Goal: Task Accomplishment & Management: Use online tool/utility

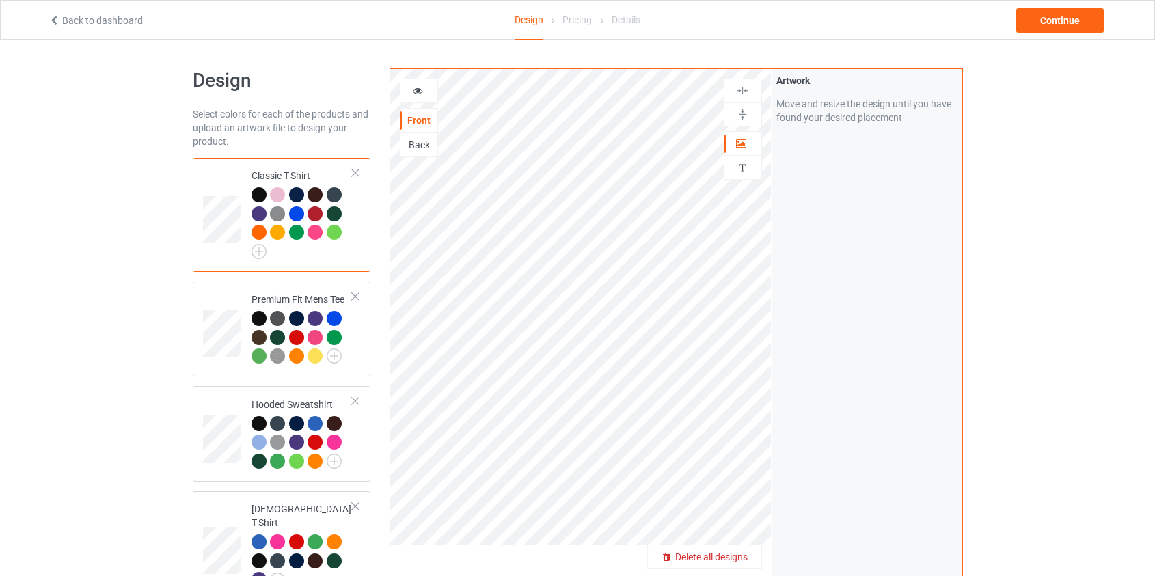
click at [735, 553] on span "Delete all designs" at bounding box center [711, 556] width 72 height 11
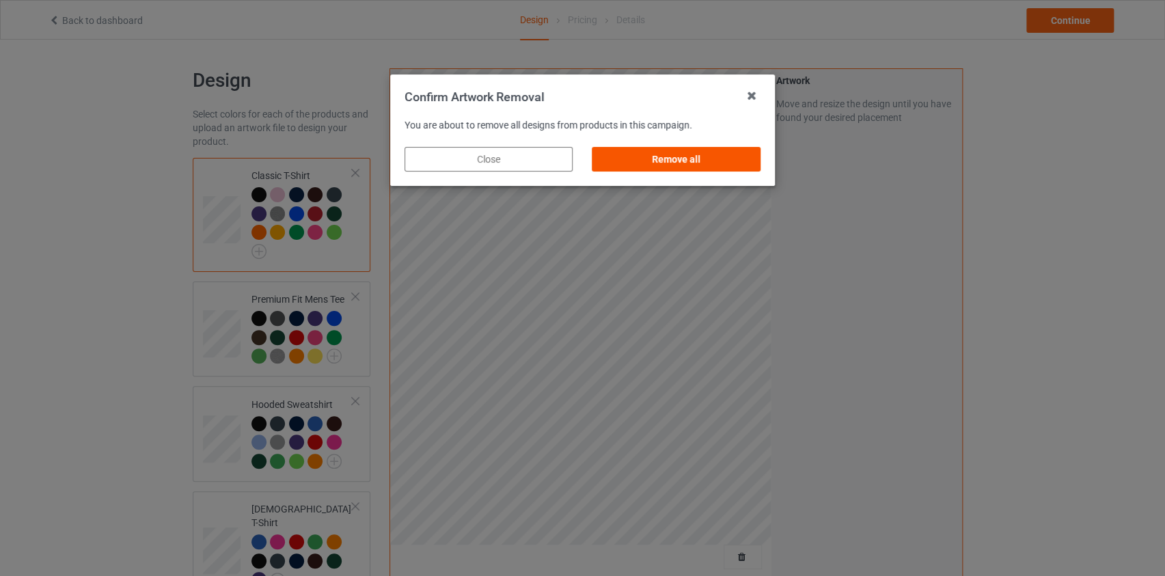
click at [697, 161] on div "Remove all" at bounding box center [676, 159] width 168 height 25
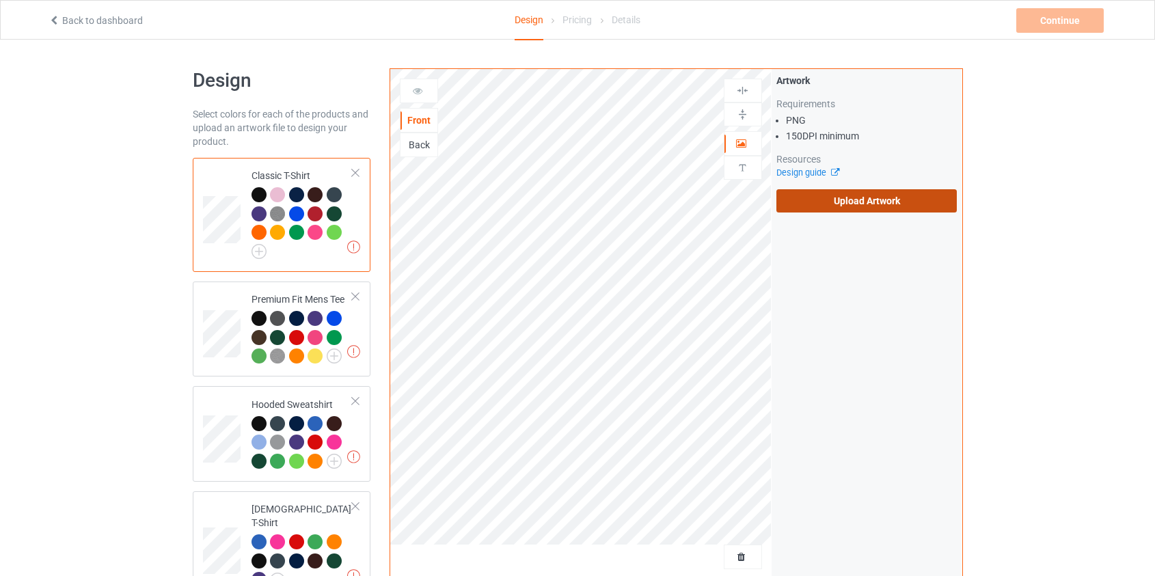
click at [900, 200] on label "Upload Artwork" at bounding box center [866, 200] width 181 height 23
click at [0, 0] on input "Upload Artwork" at bounding box center [0, 0] width 0 height 0
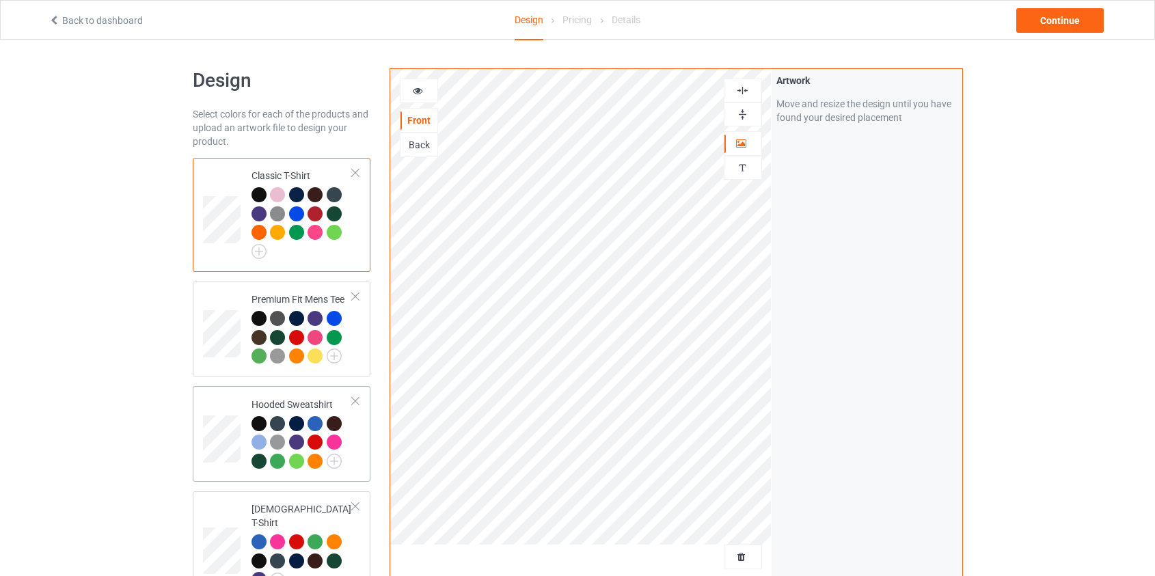
click at [242, 413] on td at bounding box center [223, 434] width 41 height 85
click at [411, 141] on div "Back" at bounding box center [418, 145] width 37 height 14
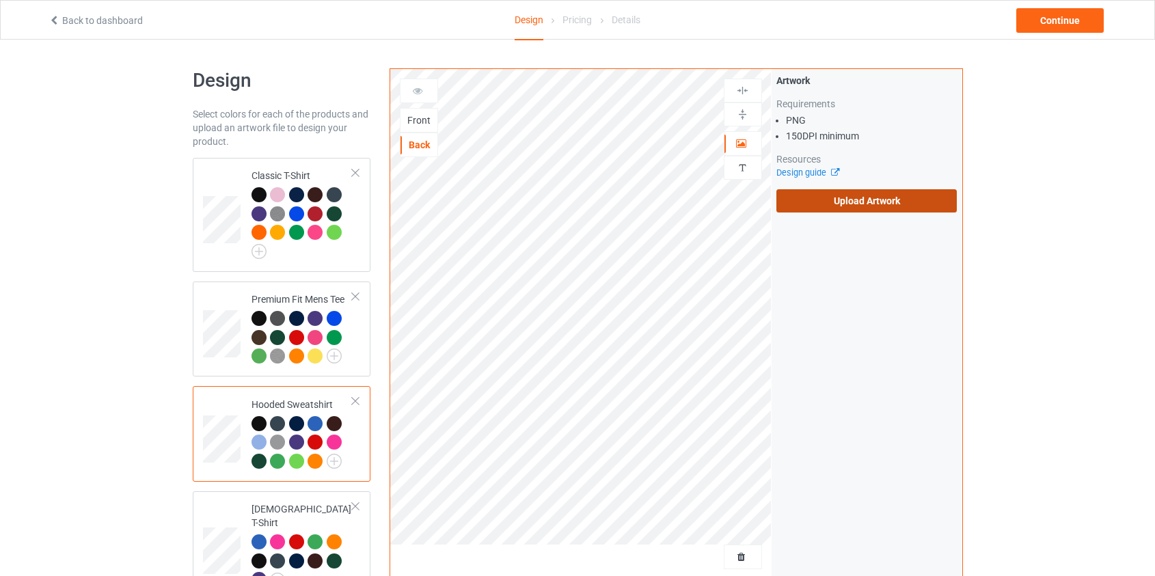
click at [900, 203] on label "Upload Artwork" at bounding box center [866, 200] width 181 height 23
click at [0, 0] on input "Upload Artwork" at bounding box center [0, 0] width 0 height 0
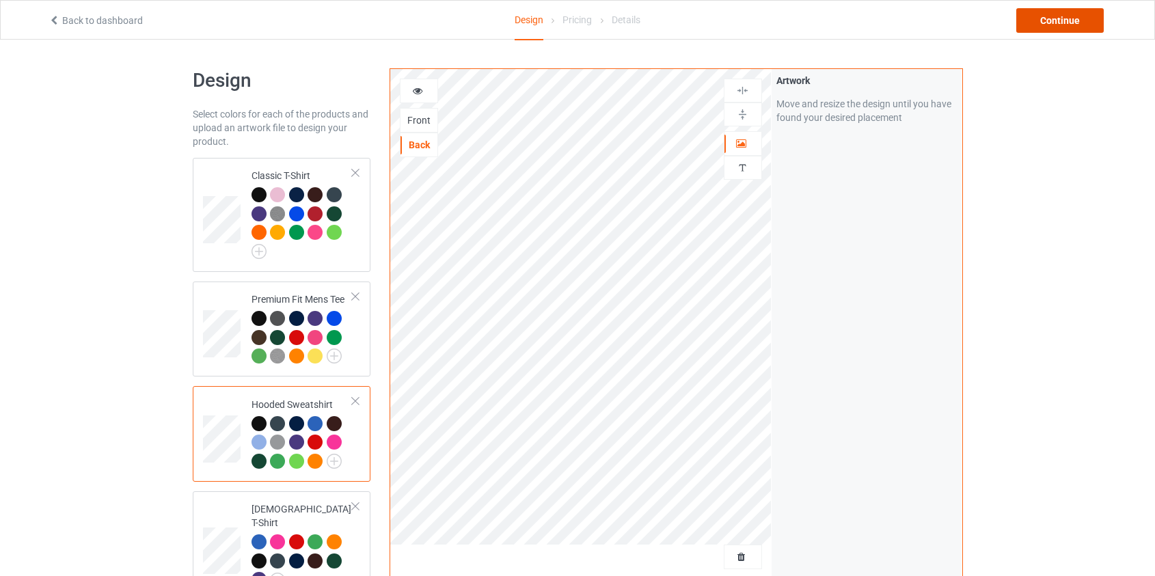
click at [1063, 10] on div "Continue" at bounding box center [1059, 20] width 87 height 25
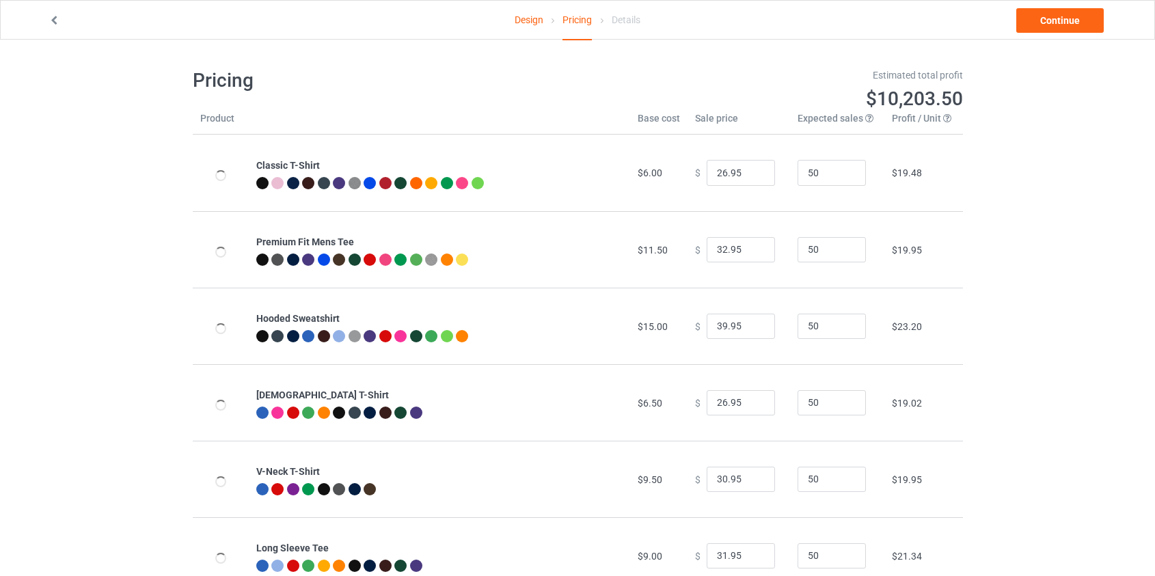
type input "46.95"
type input "39.95"
drag, startPoint x: 718, startPoint y: 327, endPoint x: 640, endPoint y: 327, distance: 78.6
click at [640, 327] on tr "Hooded Sweatshirt $19.00 $ 46.95 50 $25.99" at bounding box center [578, 326] width 770 height 77
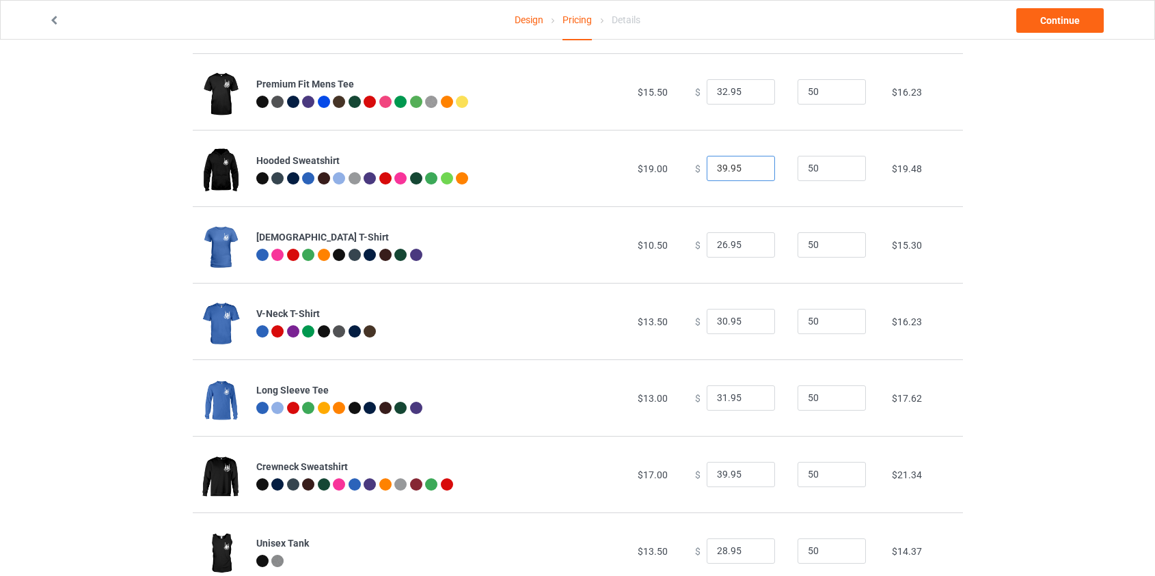
scroll to position [186, 0]
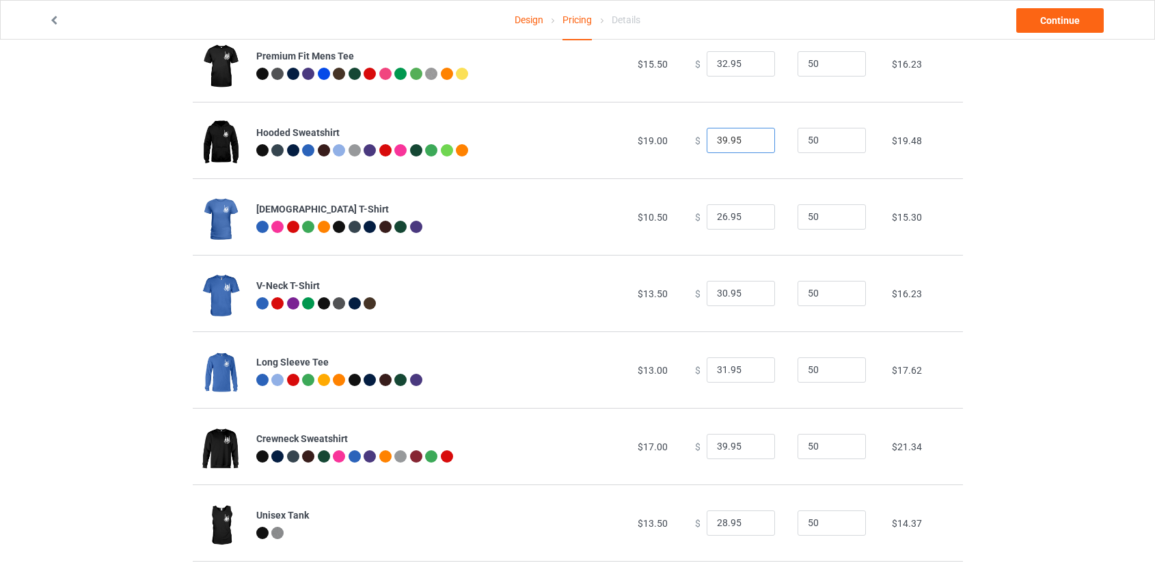
type input "39.95"
click at [716, 443] on input "39.95" at bounding box center [740, 447] width 68 height 26
type input "37.95"
click at [1060, 18] on link "Continue" at bounding box center [1059, 20] width 87 height 25
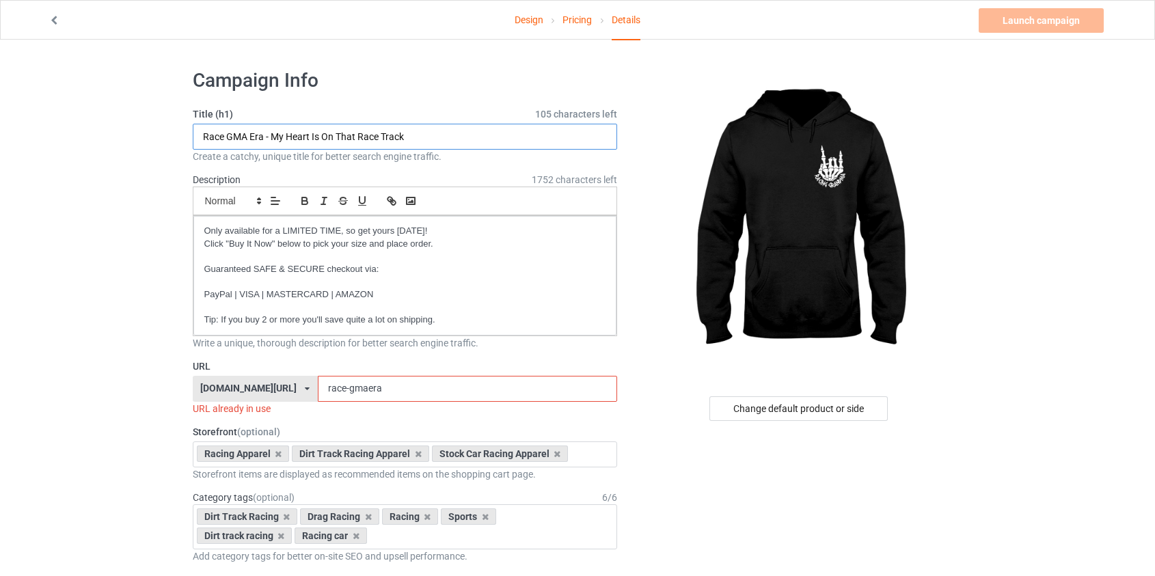
drag, startPoint x: 389, startPoint y: 138, endPoint x: 30, endPoint y: 154, distance: 359.7
paste input "ing Grandma Rockin' It One Race At A Time"
type input "Racing Grandma Rockin' It One Race At A Time"
drag, startPoint x: 356, startPoint y: 387, endPoint x: 316, endPoint y: 387, distance: 40.3
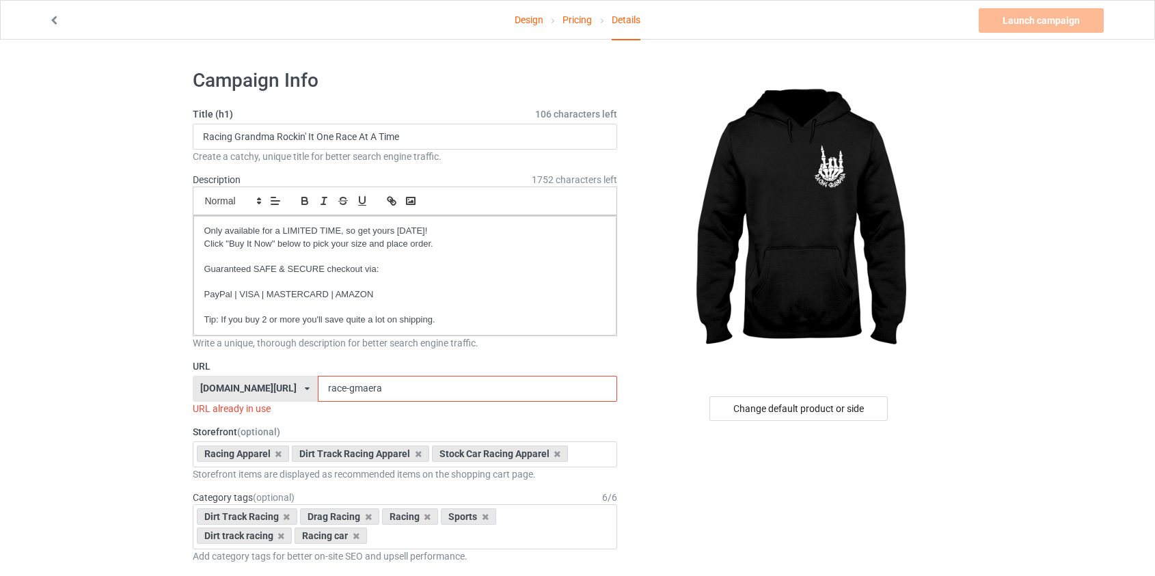
click at [318, 387] on input "race-gmaera" at bounding box center [467, 389] width 299 height 26
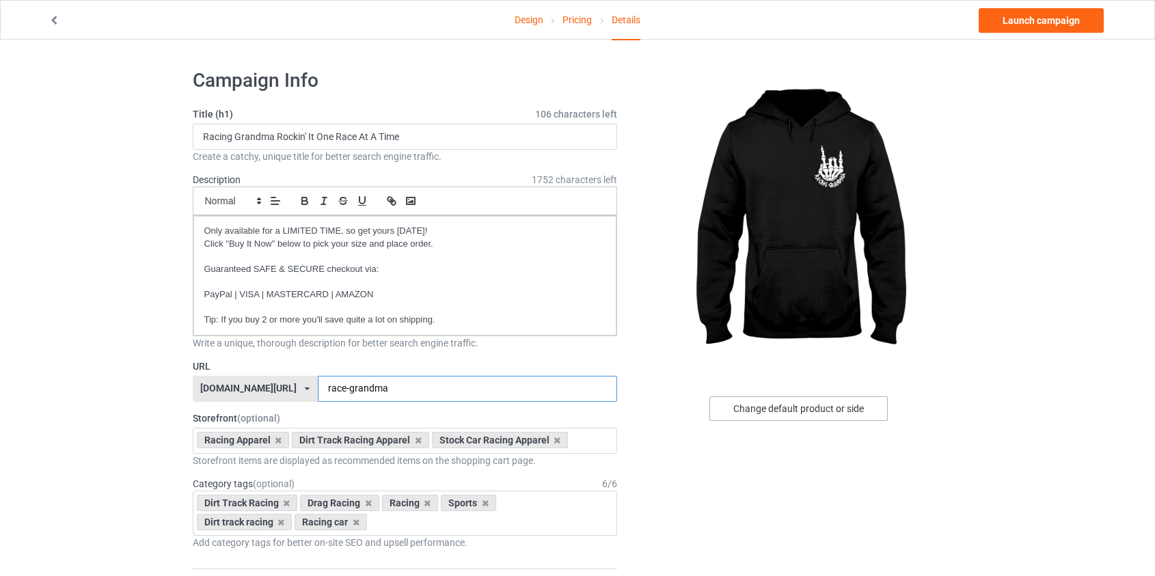
type input "race-grandma"
click at [799, 413] on div "Change default product or side" at bounding box center [798, 408] width 178 height 25
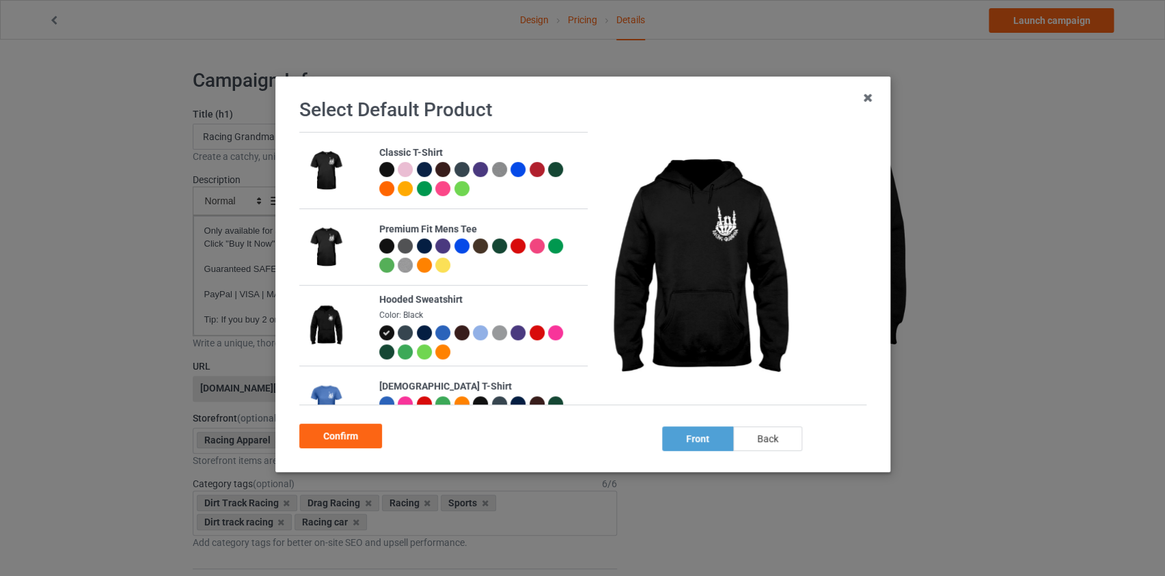
click at [764, 439] on div "back" at bounding box center [766, 438] width 69 height 25
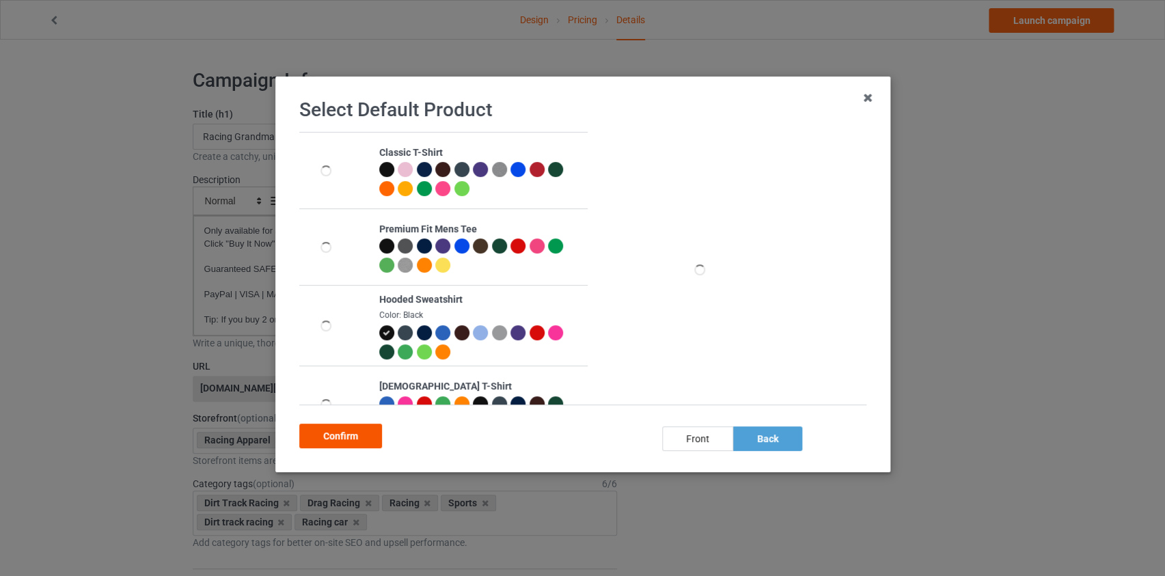
click at [334, 434] on div "Confirm" at bounding box center [340, 436] width 83 height 25
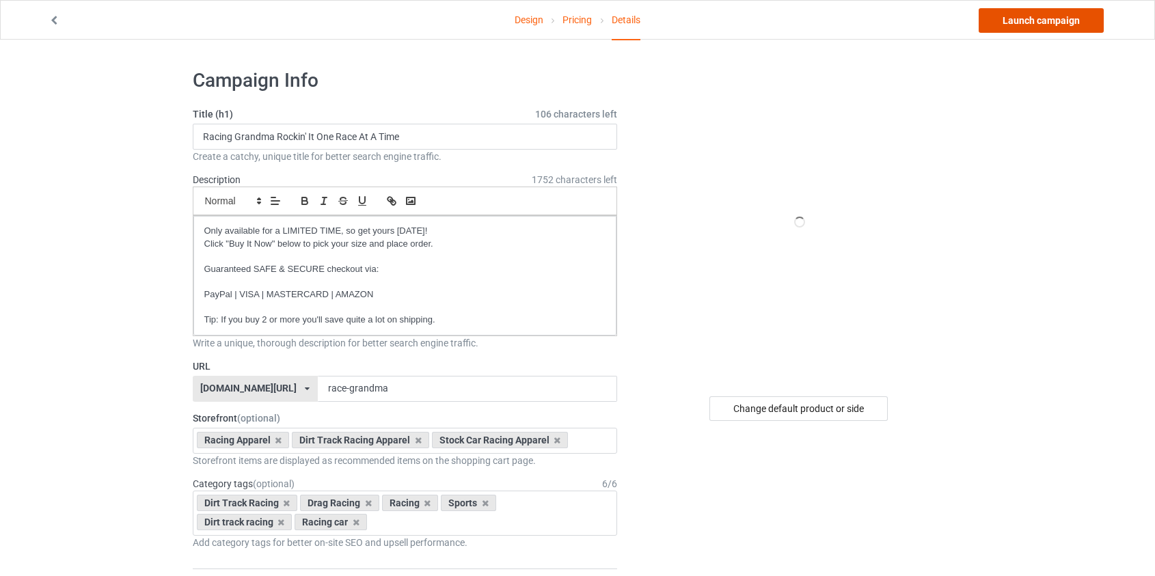
click at [1071, 16] on link "Launch campaign" at bounding box center [1040, 20] width 125 height 25
